Goal: Task Accomplishment & Management: Use online tool/utility

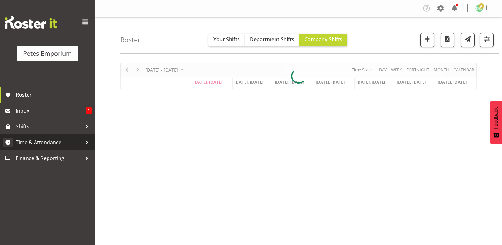
click at [52, 139] on span "Time & Attendance" at bounding box center [49, 142] width 67 height 10
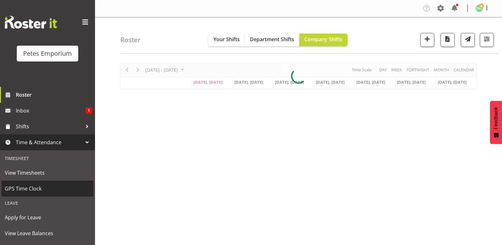
click at [37, 192] on span "GPS Time Clock" at bounding box center [48, 189] width 86 height 10
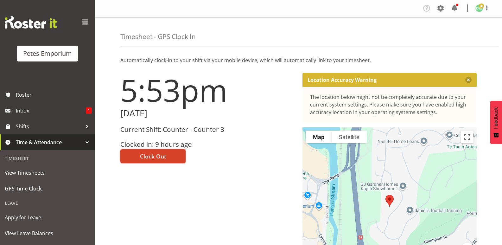
click at [155, 153] on span "Clock Out" at bounding box center [153, 156] width 26 height 8
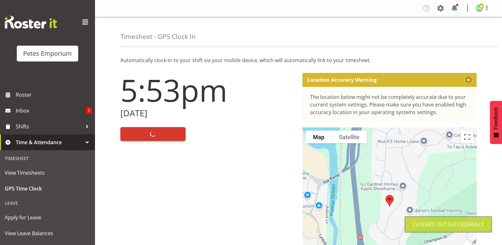
click at [478, 6] on img at bounding box center [479, 8] width 8 height 8
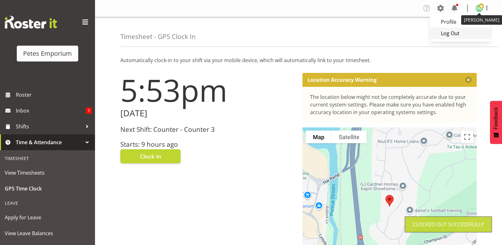
click at [451, 34] on link "Log Out" at bounding box center [460, 33] width 61 height 11
